Goal: Task Accomplishment & Management: Use online tool/utility

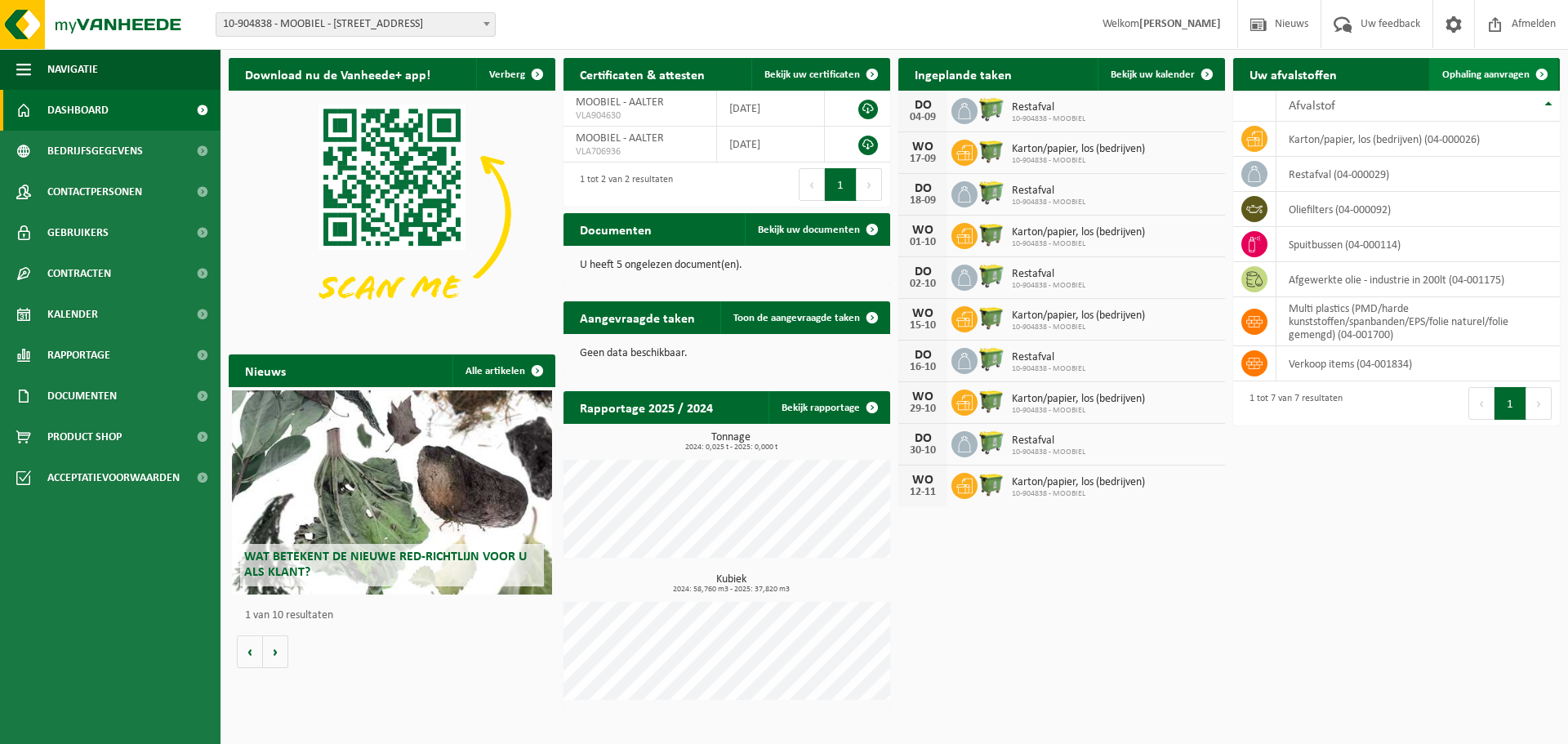
click at [1512, 74] on span "Ophaling aanvragen" at bounding box center [1486, 75] width 88 height 10
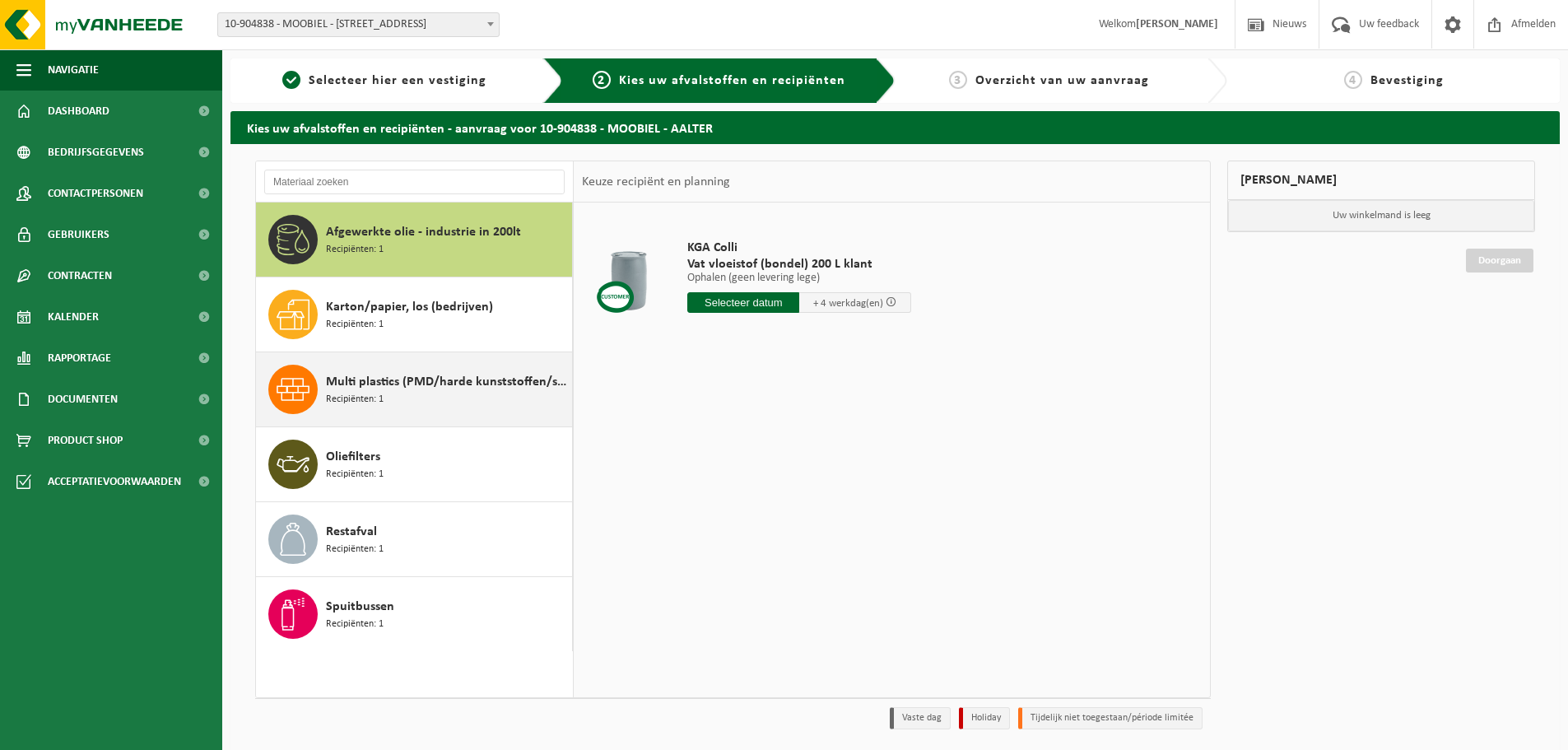
click at [446, 393] on div "Multi plastics (PMD/harde kunststoffen/spanbanden/EPS/folie naturel/folie gemen…" at bounding box center [446, 389] width 242 height 49
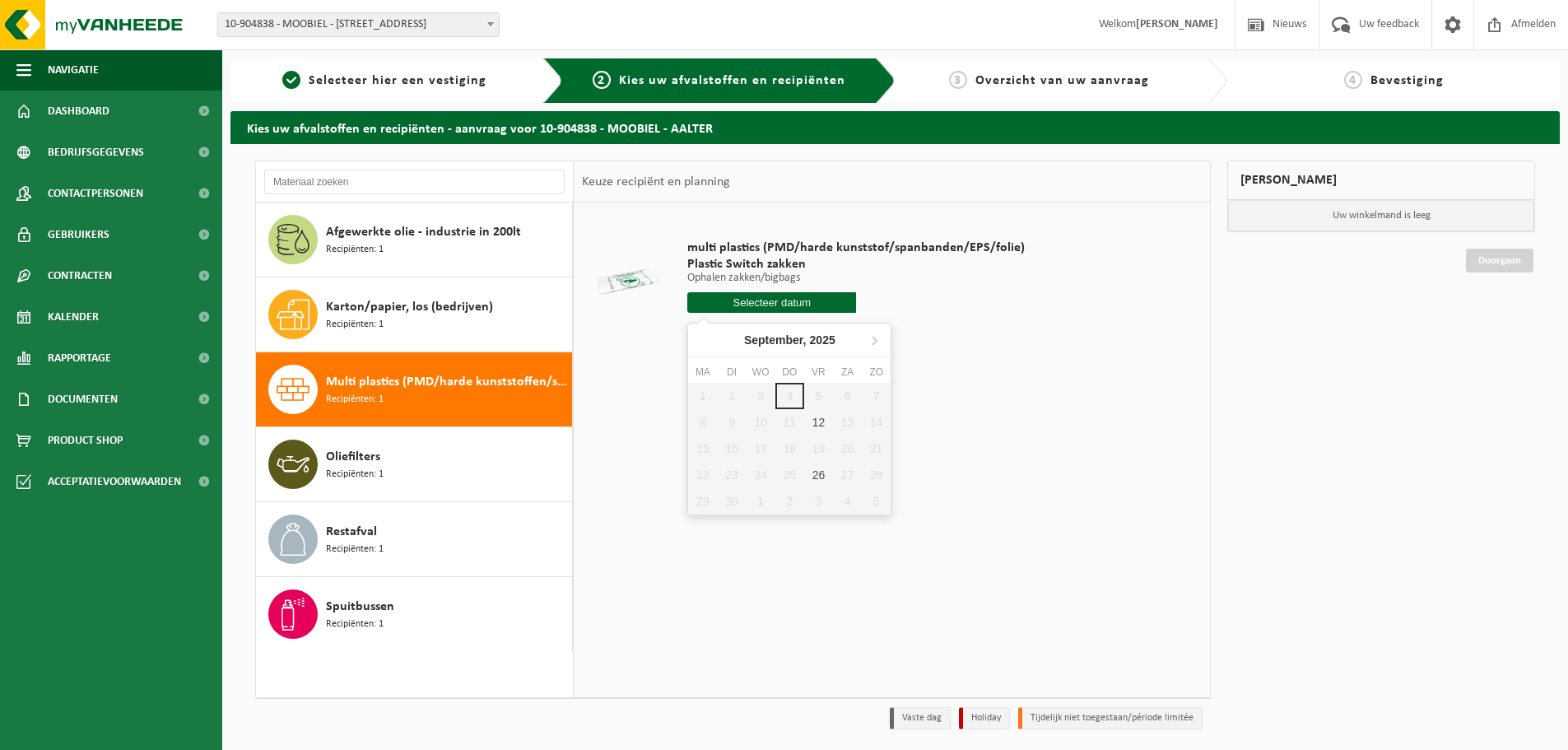
click at [774, 303] on input "text" at bounding box center [771, 303] width 169 height 21
click at [817, 421] on div "12" at bounding box center [818, 422] width 29 height 26
type input "Van 2025-09-12"
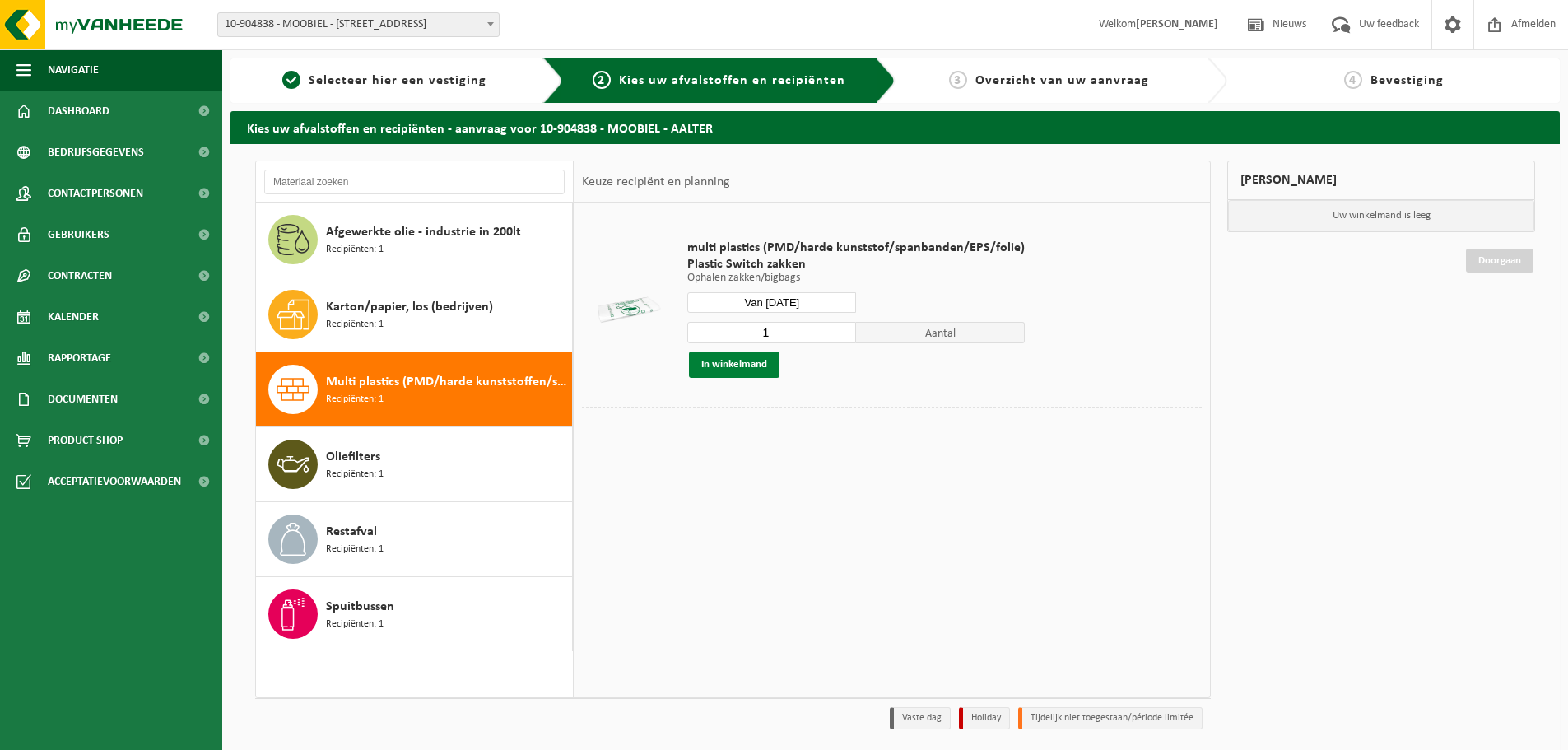
click at [749, 363] on button "In winkelmand" at bounding box center [734, 364] width 90 height 26
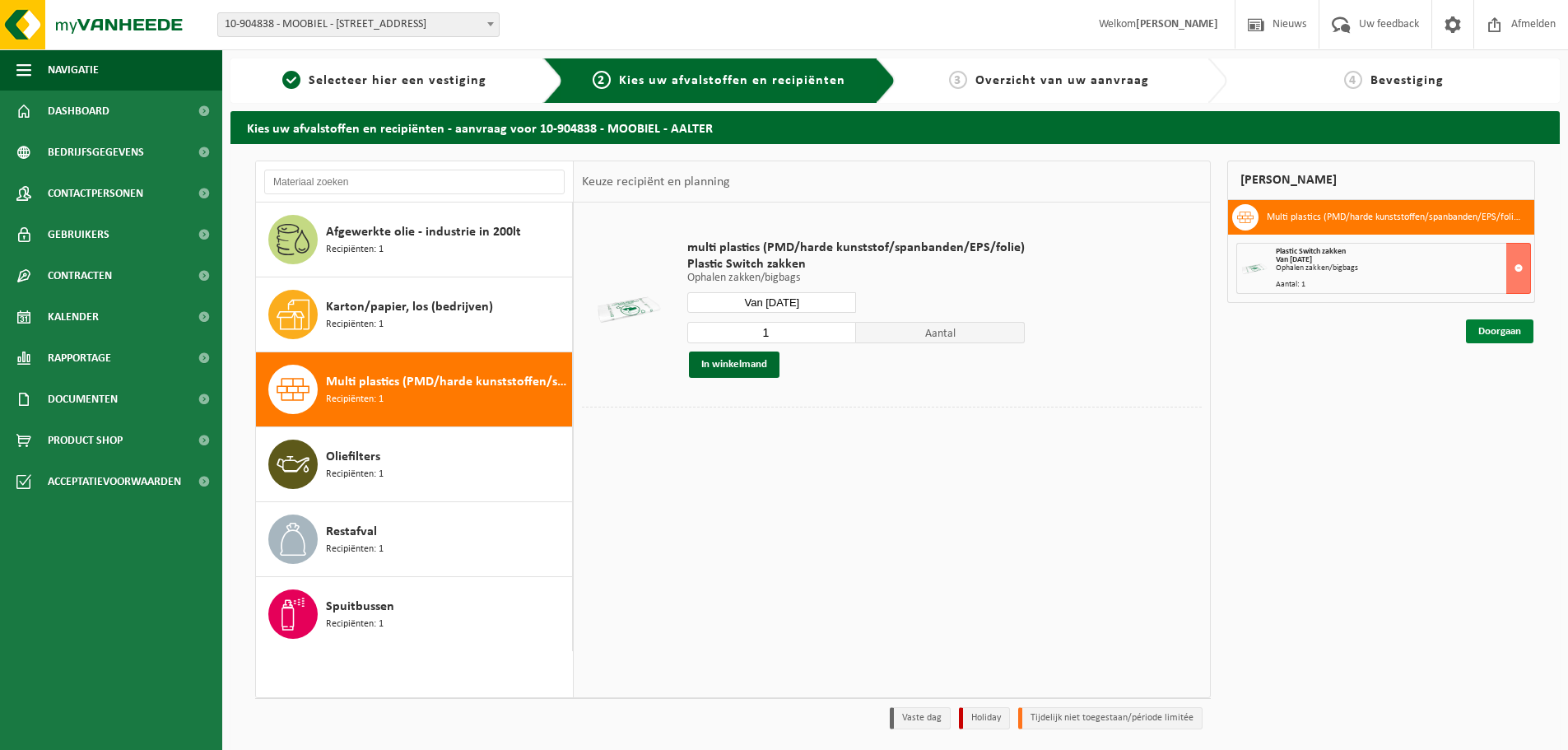
click at [1498, 331] on link "Doorgaan" at bounding box center [1500, 331] width 68 height 24
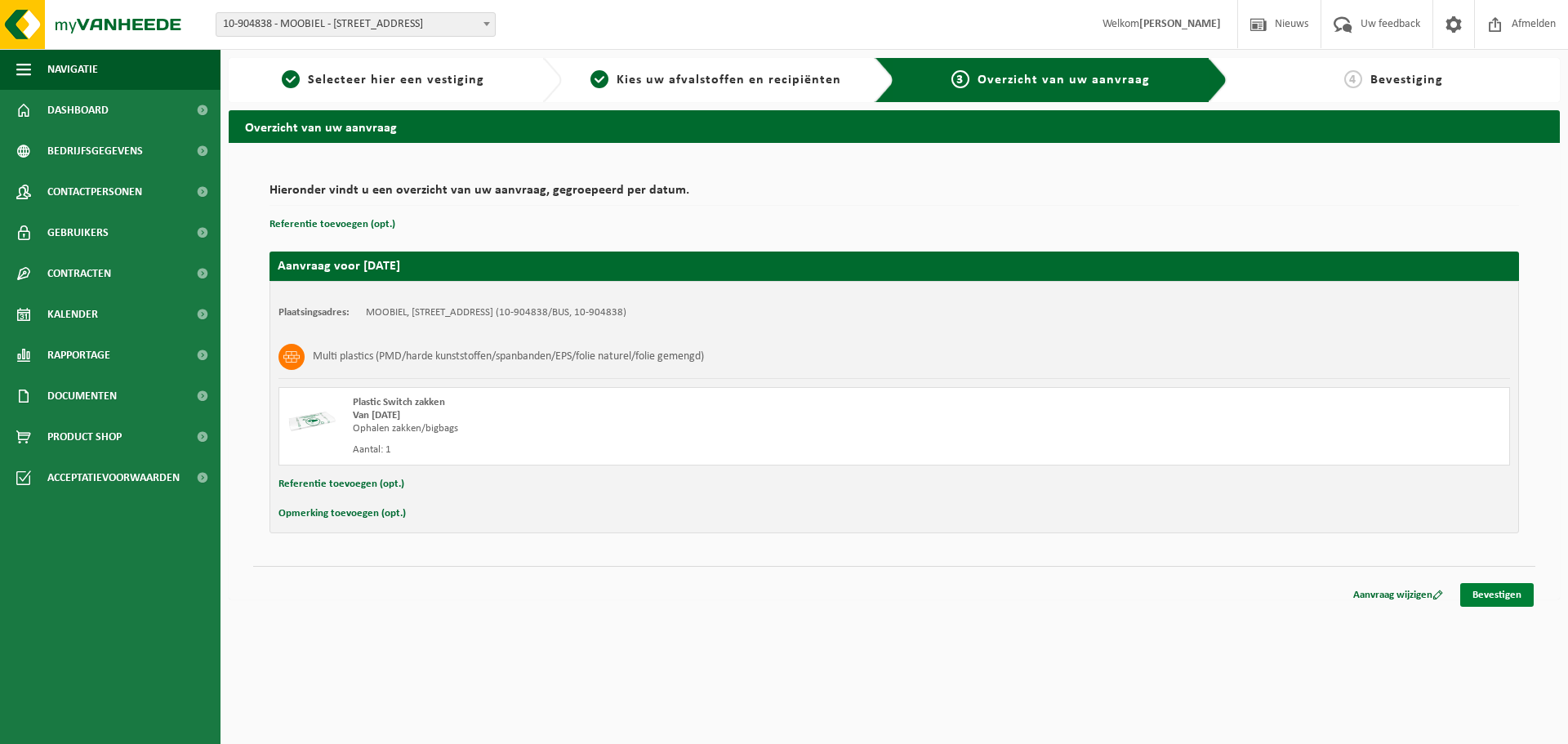
click at [1500, 597] on link "Bevestigen" at bounding box center [1497, 595] width 73 height 24
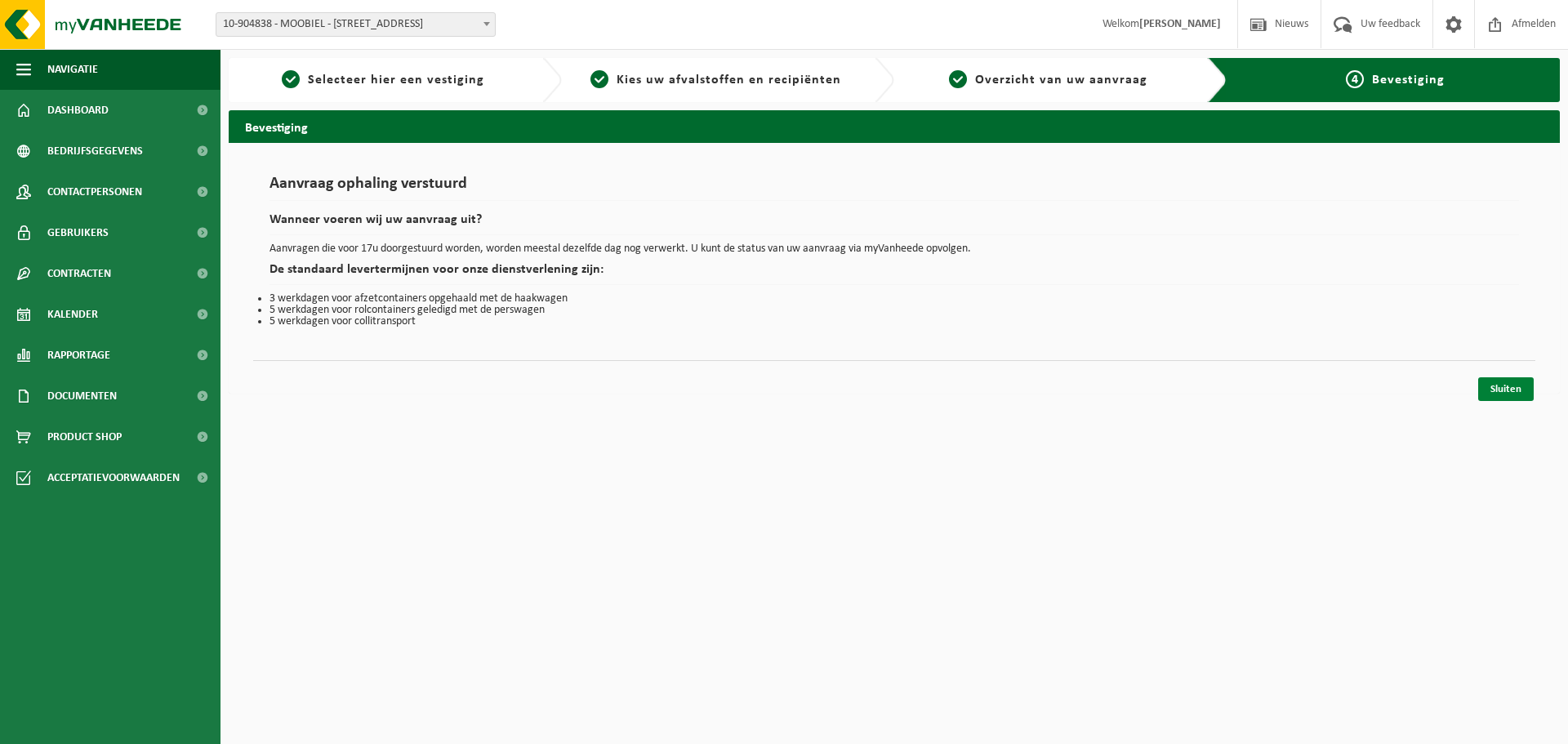
click at [1507, 385] on link "Sluiten" at bounding box center [1506, 390] width 56 height 24
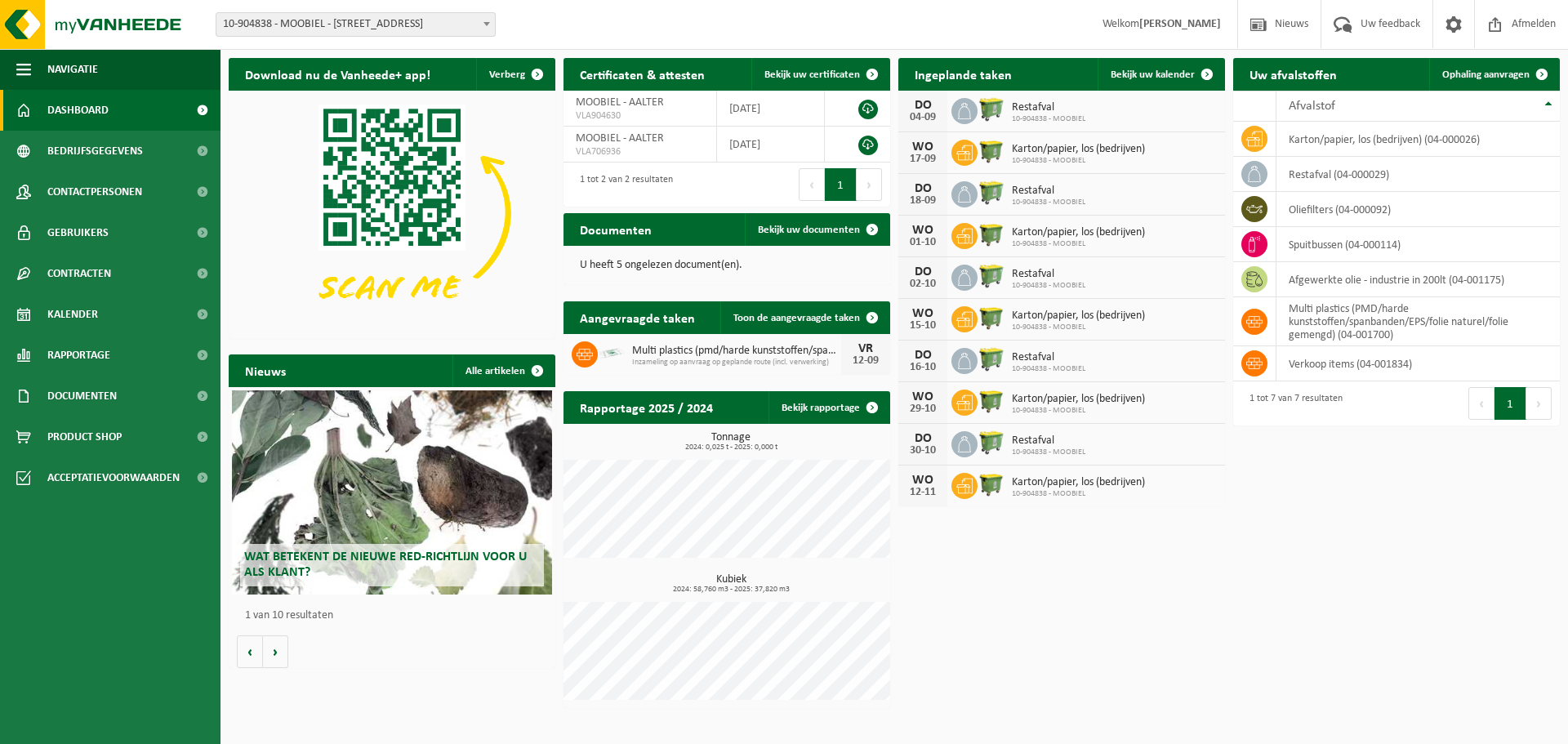
click at [1064, 577] on div "Download nu de Vanheede+ app! Verberg Certificaten & attesten Bekijk uw certifi…" at bounding box center [894, 383] width 1339 height 667
